Goal: Task Accomplishment & Management: Manage account settings

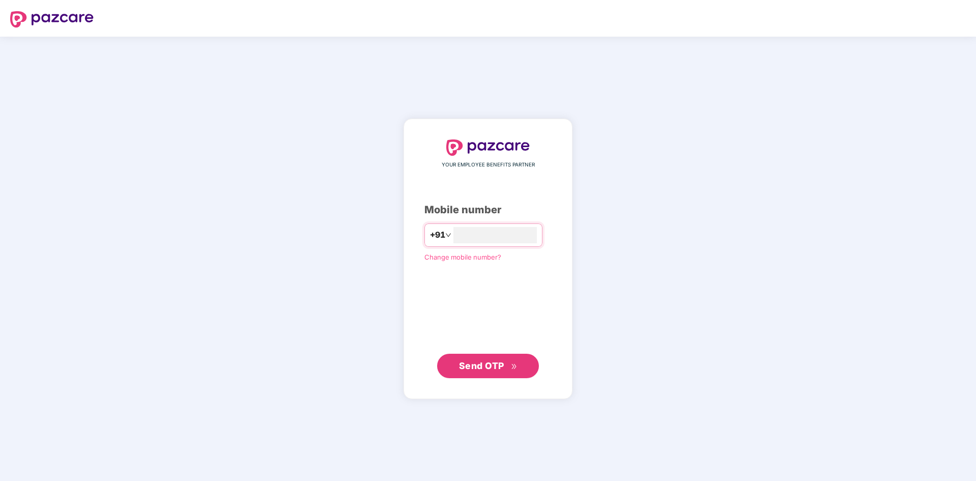
type input "**********"
click at [499, 369] on span "Send OTP" at bounding box center [481, 365] width 45 height 11
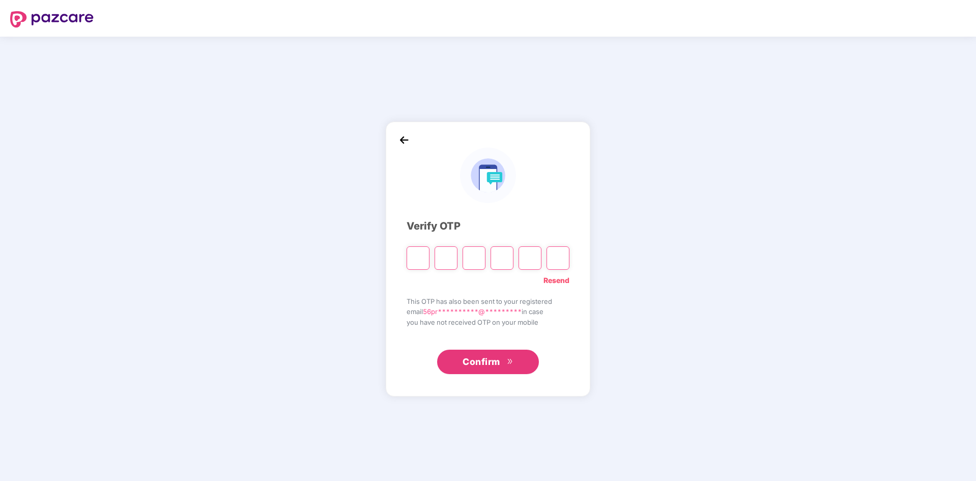
type input "*"
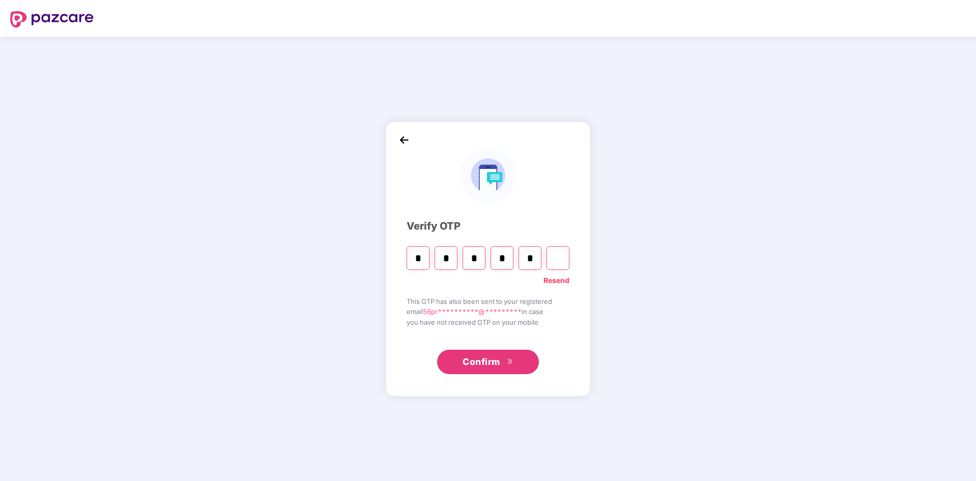
type input "*"
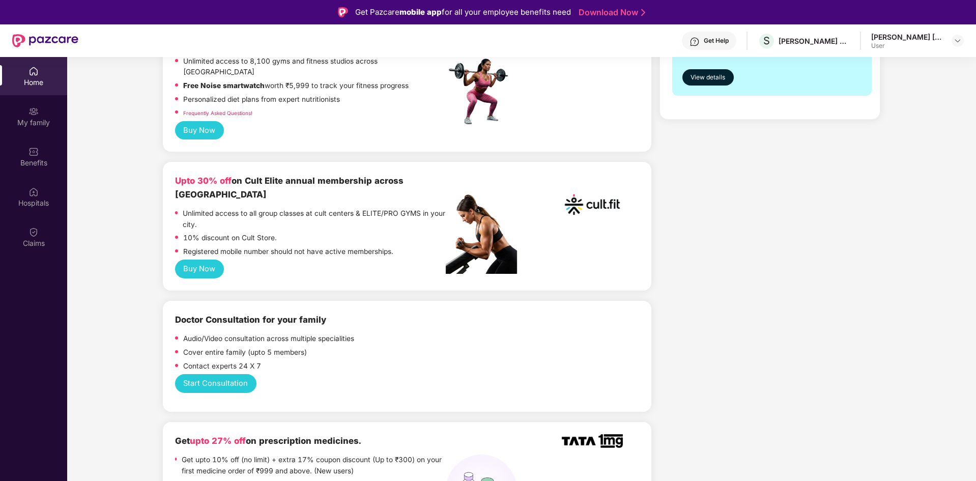
scroll to position [204, 0]
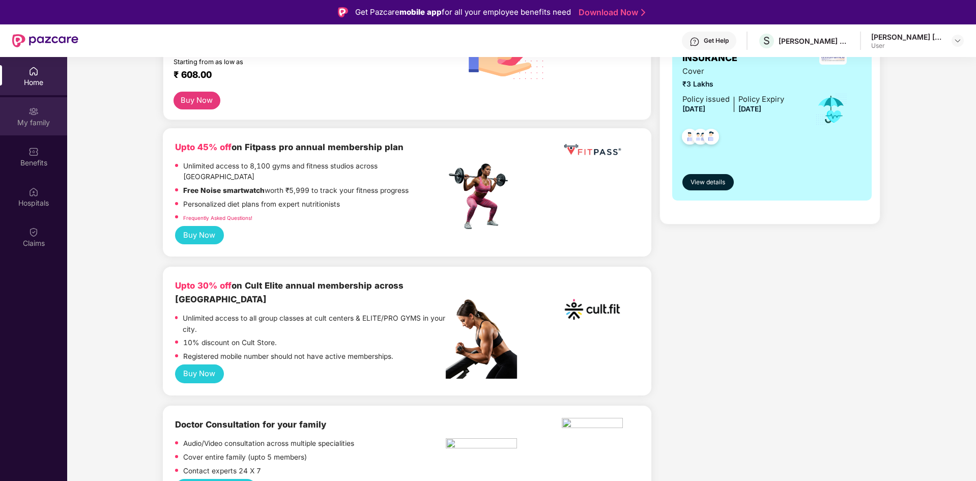
click at [38, 121] on div "My family" at bounding box center [33, 123] width 67 height 10
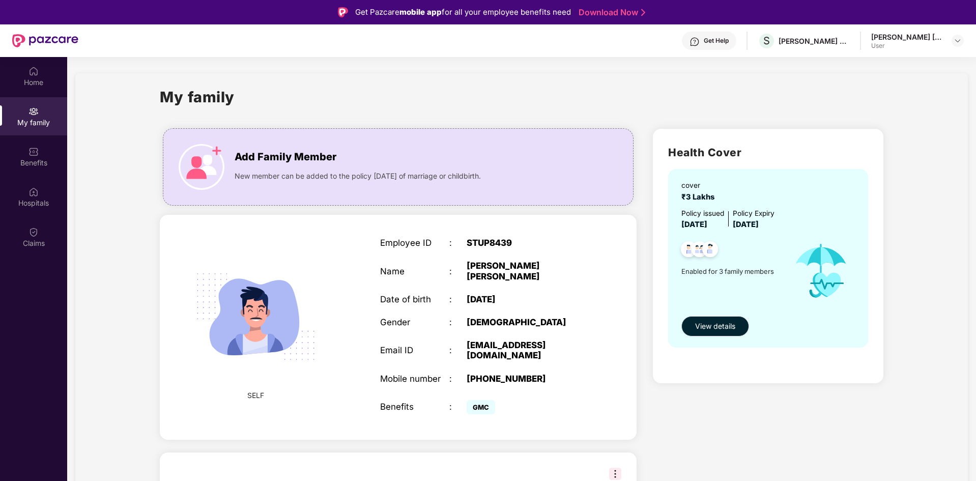
click at [509, 327] on div "Employee ID : STUP8439 Name : [PERSON_NAME] [PERSON_NAME] Date of birth : [DEMO…" at bounding box center [484, 327] width 228 height 205
click at [300, 331] on img at bounding box center [255, 316] width 147 height 147
click at [34, 79] on div "Home" at bounding box center [33, 82] width 67 height 10
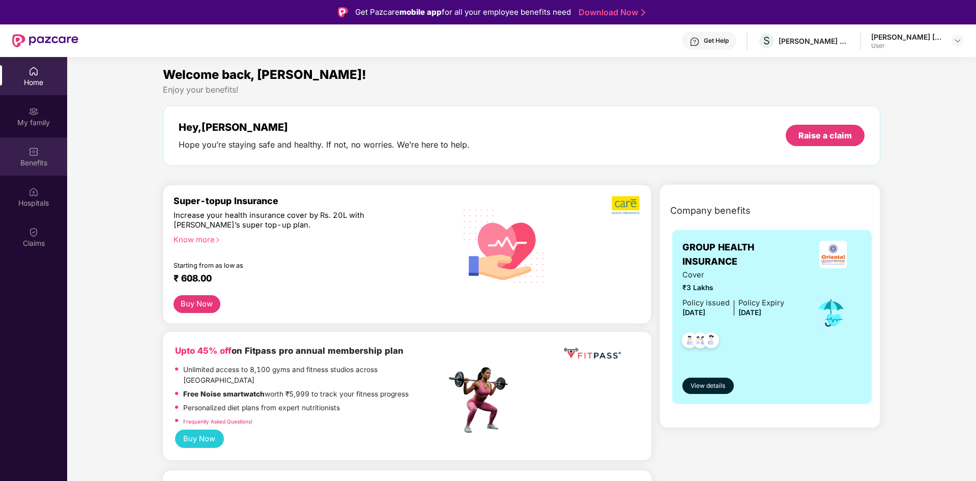
click at [33, 154] on img at bounding box center [33, 152] width 10 height 10
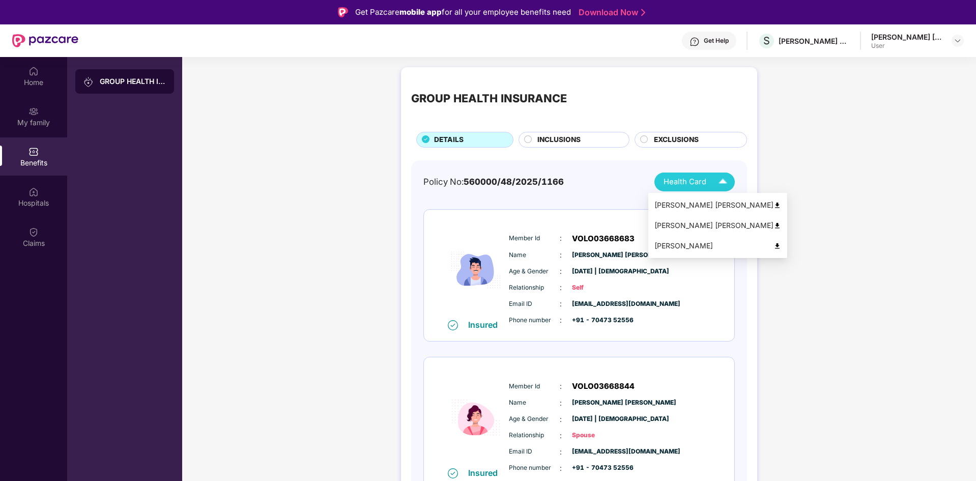
click at [712, 181] on div "Health Card" at bounding box center [698, 182] width 68 height 18
click at [698, 224] on div "[PERSON_NAME] [PERSON_NAME]" at bounding box center [717, 225] width 127 height 11
click at [688, 204] on div "[PERSON_NAME] [PERSON_NAME]" at bounding box center [717, 204] width 127 height 11
click at [702, 182] on span "Health Card" at bounding box center [685, 182] width 43 height 12
click at [686, 246] on div "[PERSON_NAME]" at bounding box center [717, 245] width 127 height 11
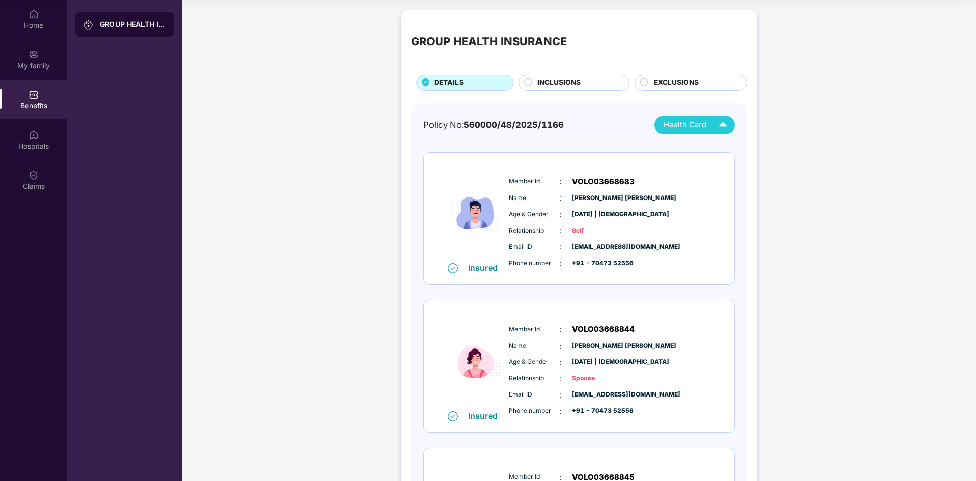
click at [560, 86] on span "INCLUSIONS" at bounding box center [558, 82] width 43 height 11
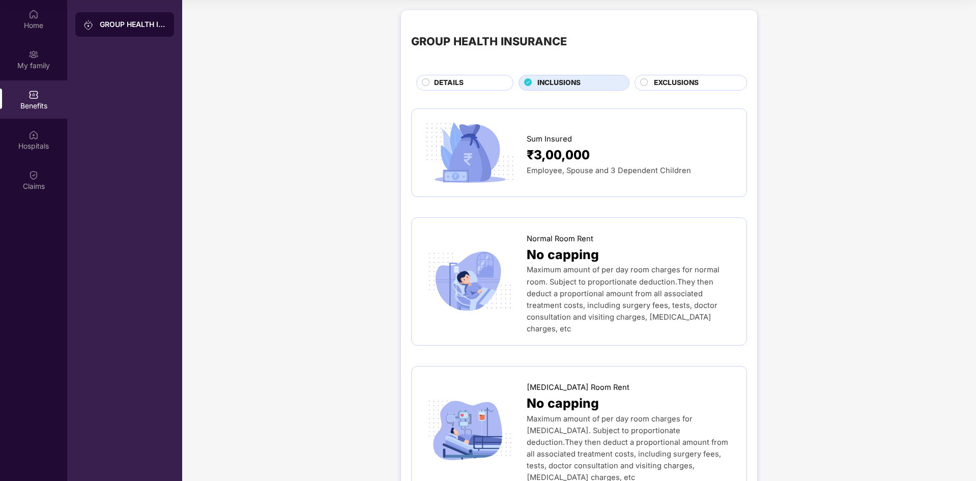
click at [670, 81] on span "EXCLUSIONS" at bounding box center [676, 82] width 45 height 11
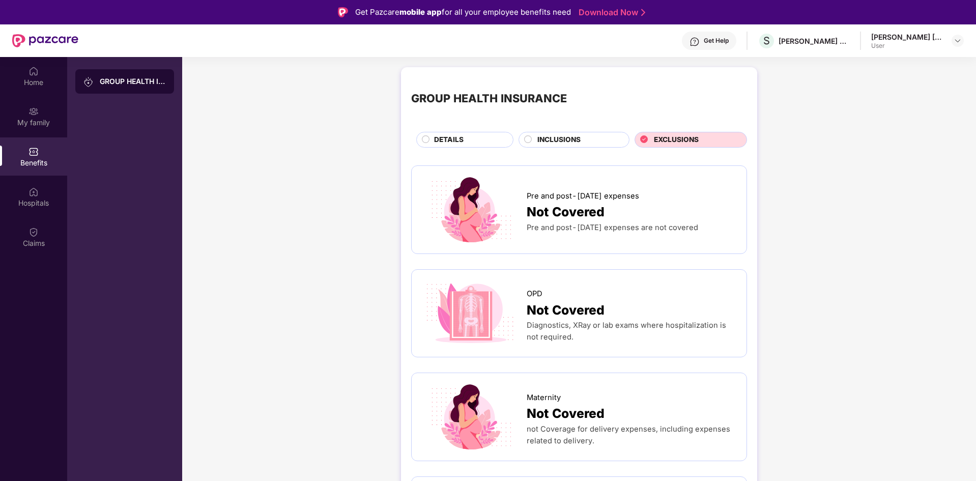
click at [447, 136] on span "DETAILS" at bounding box center [449, 139] width 30 height 11
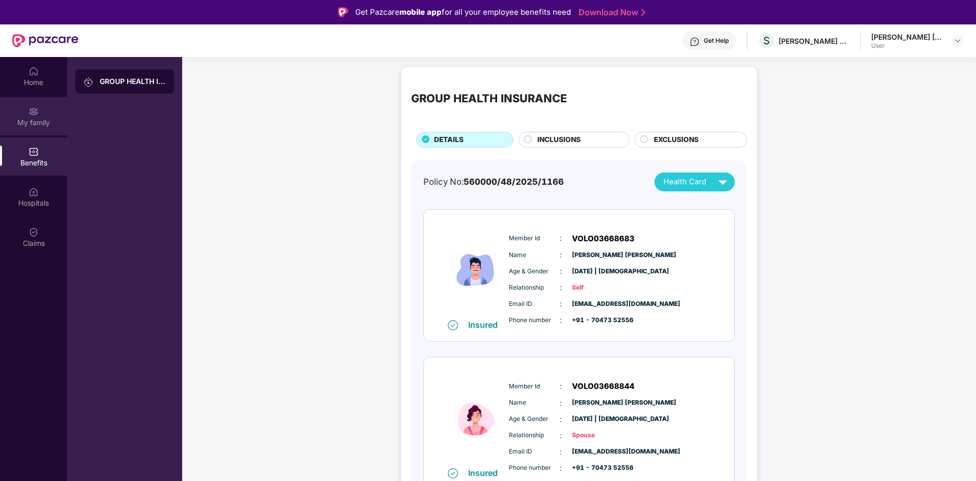
click at [39, 116] on div "My family" at bounding box center [33, 116] width 67 height 38
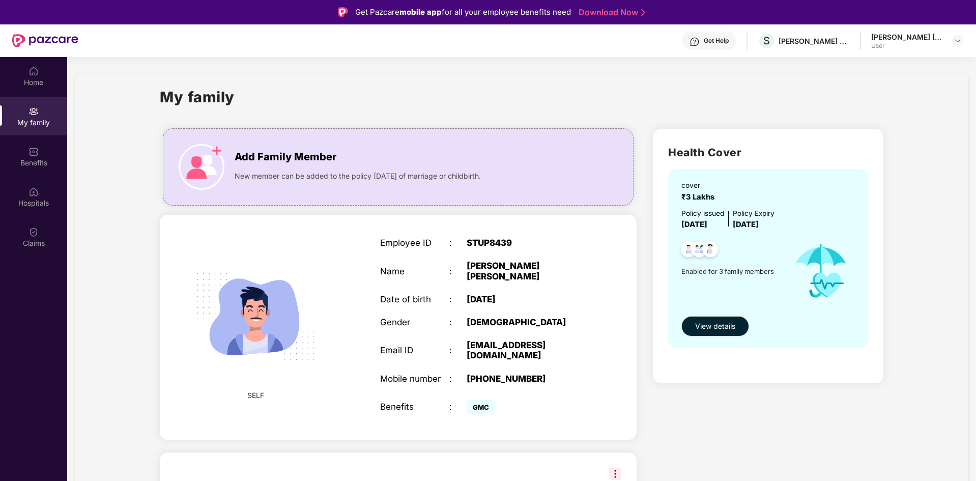
click at [708, 40] on div "Get Help" at bounding box center [716, 41] width 25 height 8
click at [844, 102] on div "My family" at bounding box center [522, 102] width 724 height 35
click at [34, 69] on img at bounding box center [33, 71] width 10 height 10
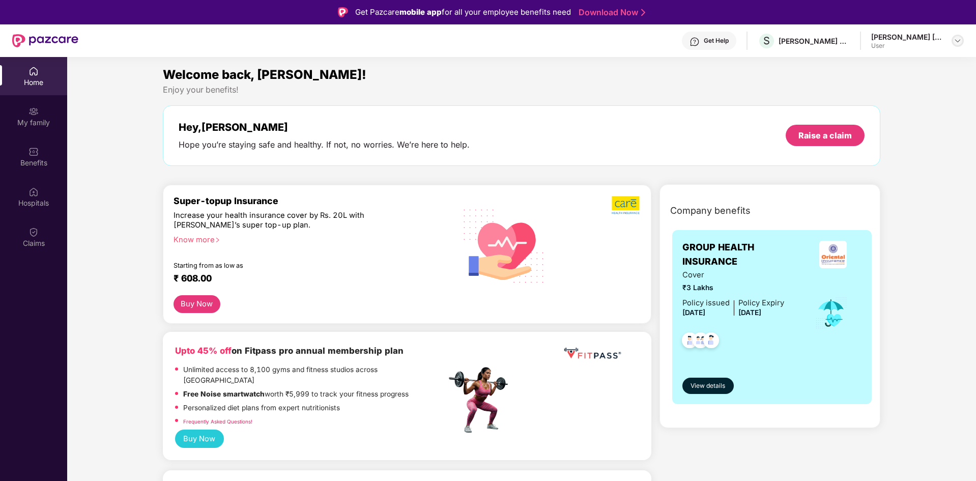
click at [960, 39] on img at bounding box center [958, 41] width 8 height 8
click at [773, 76] on div "Welcome back, [PERSON_NAME]!" at bounding box center [522, 74] width 718 height 19
click at [731, 45] on div "Get Help" at bounding box center [709, 41] width 54 height 18
click at [39, 160] on div "Benefits" at bounding box center [33, 163] width 67 height 10
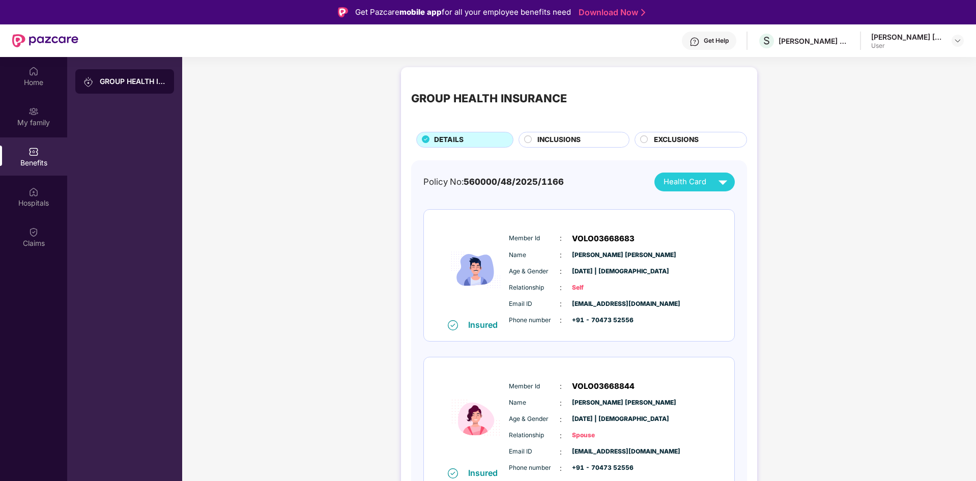
scroll to position [51, 0]
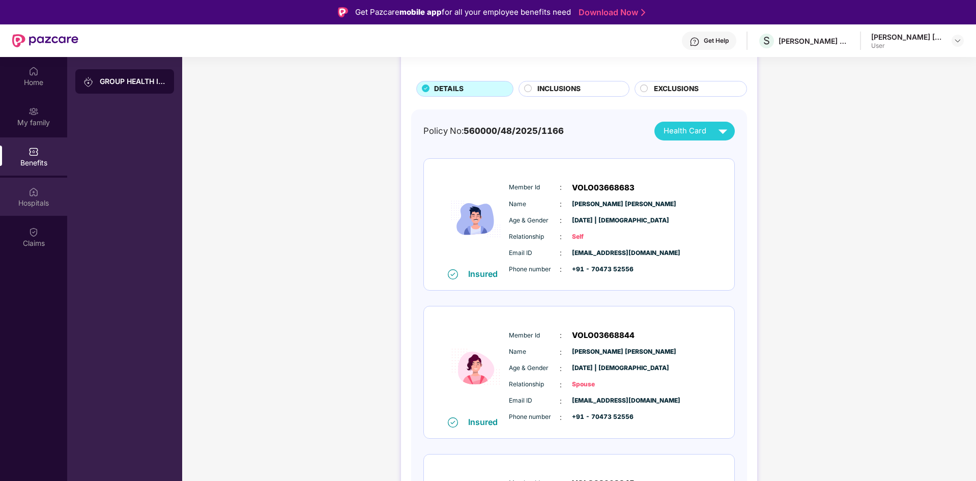
click at [34, 197] on div "Hospitals" at bounding box center [33, 197] width 67 height 38
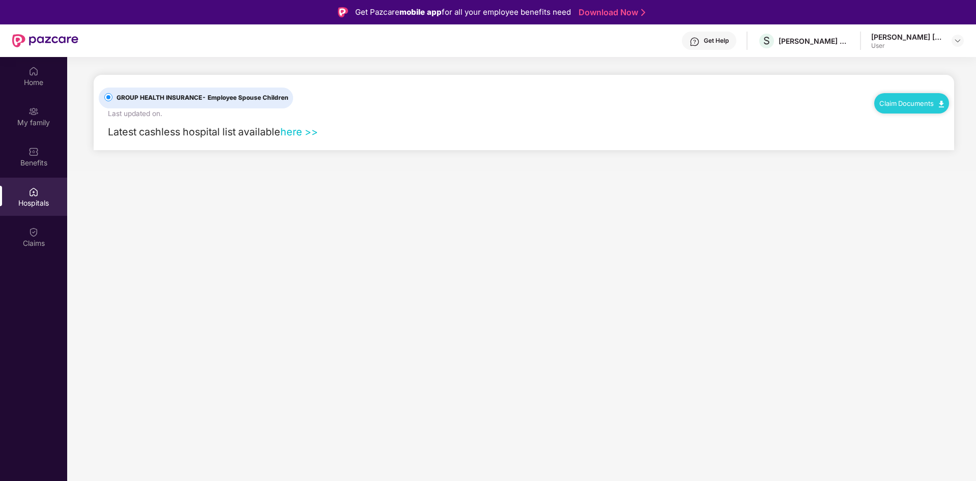
scroll to position [0, 0]
click at [32, 238] on div "Claims" at bounding box center [33, 243] width 67 height 10
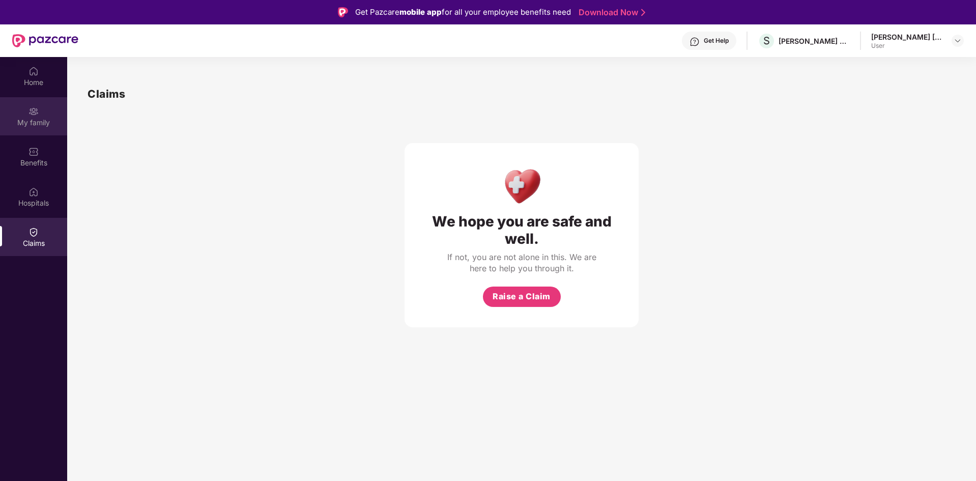
click at [28, 108] on img at bounding box center [33, 111] width 10 height 10
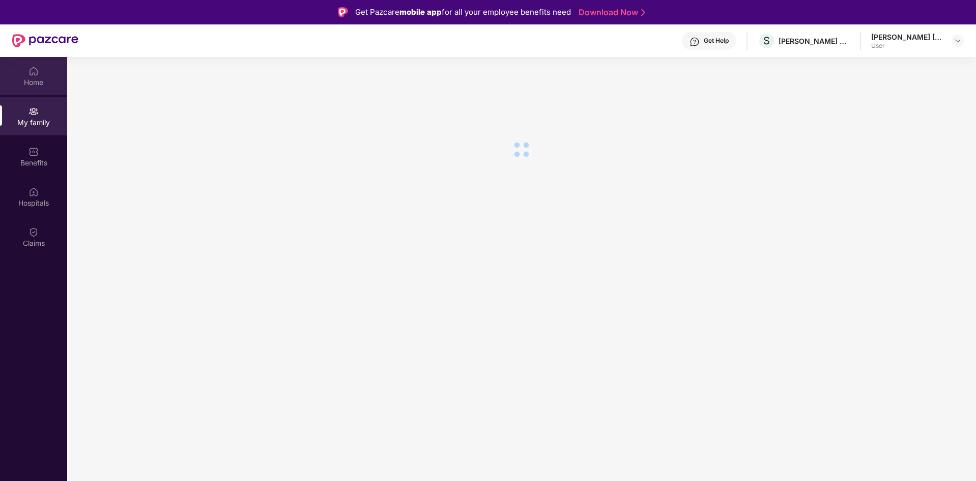
click at [35, 80] on div "Home" at bounding box center [33, 82] width 67 height 10
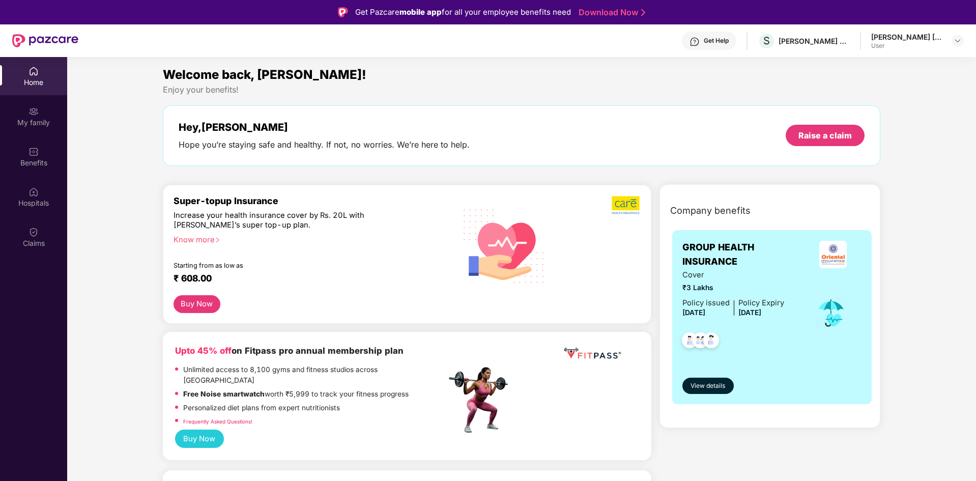
click at [711, 38] on div "Get Help" at bounding box center [716, 41] width 25 height 8
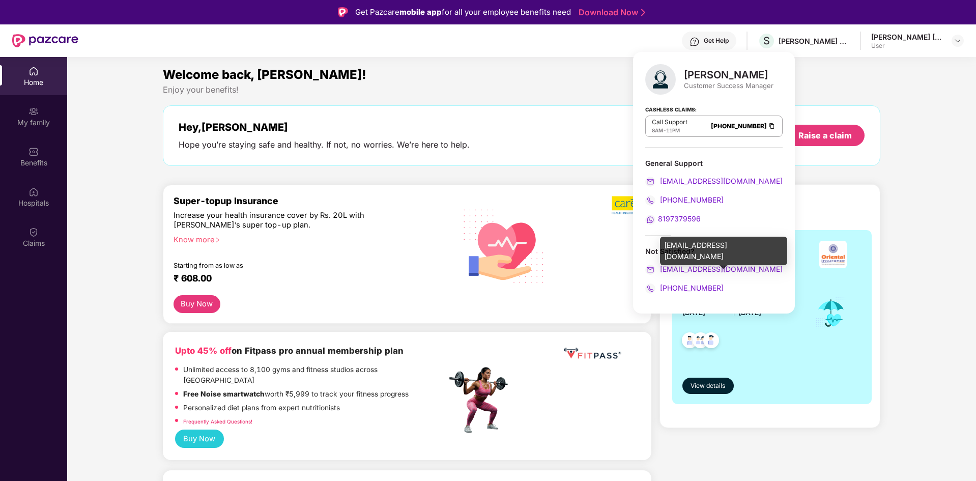
click at [695, 270] on span "[EMAIL_ADDRESS][DOMAIN_NAME]" at bounding box center [720, 269] width 125 height 9
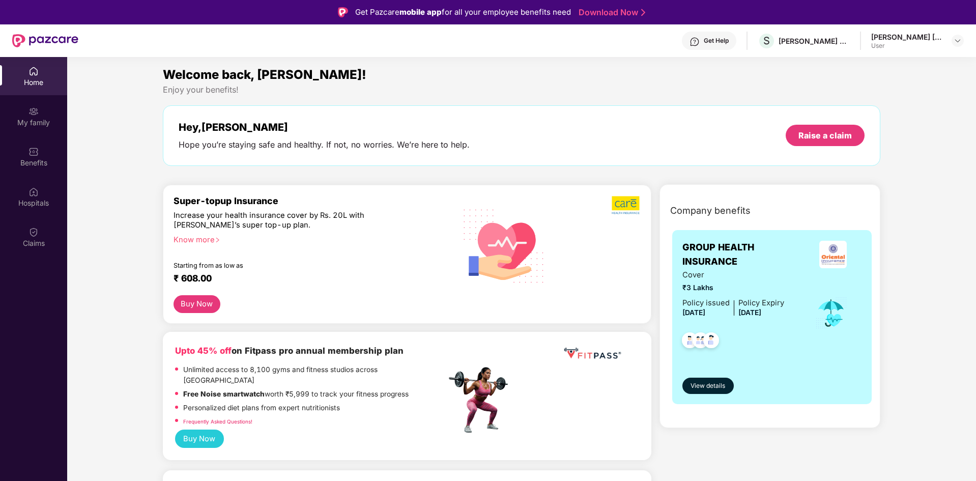
click at [905, 44] on div "User" at bounding box center [906, 46] width 71 height 8
click at [907, 39] on div "[PERSON_NAME] [PERSON_NAME]" at bounding box center [906, 37] width 71 height 10
click at [955, 42] on img at bounding box center [958, 41] width 8 height 8
click at [867, 67] on div "Logout" at bounding box center [910, 65] width 132 height 20
